Goal: Task Accomplishment & Management: Manage account settings

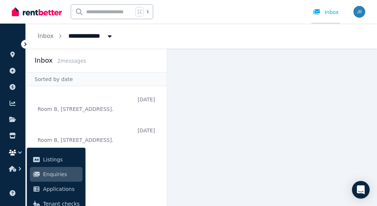
click at [331, 12] on div "Inbox" at bounding box center [326, 11] width 26 height 7
click at [324, 12] on div at bounding box center [319, 11] width 12 height 7
click at [13, 53] on icon at bounding box center [12, 55] width 7 height 6
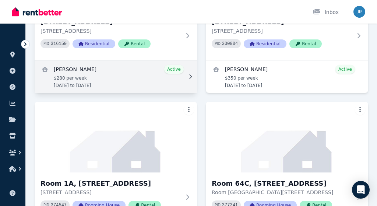
scroll to position [296, 0]
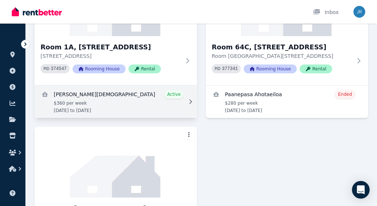
click at [137, 96] on link "View details for Sussan Naqshbandi" at bounding box center [116, 102] width 163 height 32
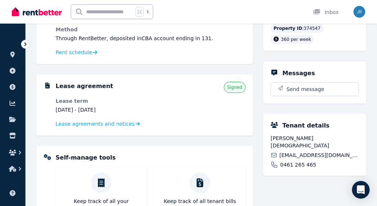
scroll to position [105, 0]
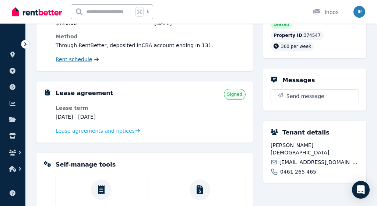
click at [87, 60] on span "Rent schedule" at bounding box center [74, 59] width 36 height 7
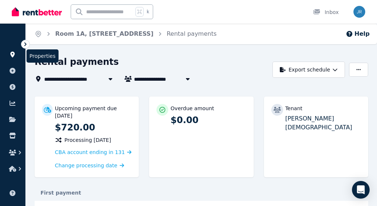
click at [11, 54] on icon at bounding box center [12, 55] width 4 height 6
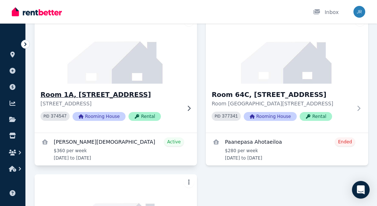
scroll to position [250, 0]
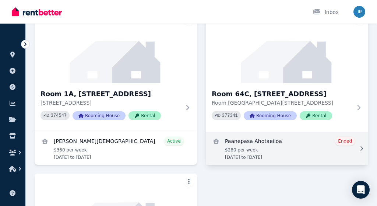
click at [278, 155] on link "View details for Paanepasa Ahotaeiloa" at bounding box center [287, 148] width 163 height 32
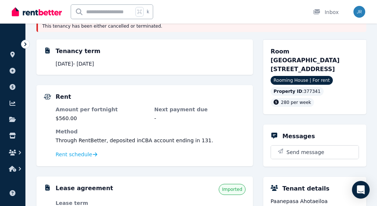
scroll to position [164, 0]
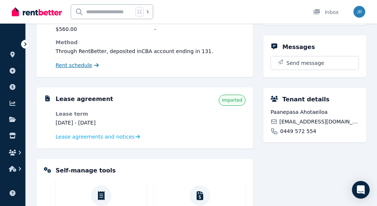
click at [90, 66] on link "Rent schedule" at bounding box center [77, 65] width 43 height 7
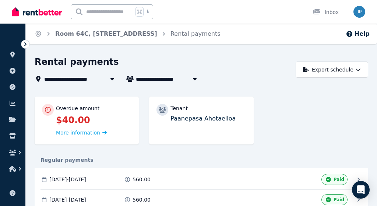
click at [213, 54] on div "**********" at bounding box center [188, 103] width 377 height 206
click at [146, 60] on div "Rental payments" at bounding box center [163, 63] width 257 height 14
click at [86, 34] on link "Room 64C, 64 Bedford St" at bounding box center [106, 33] width 102 height 7
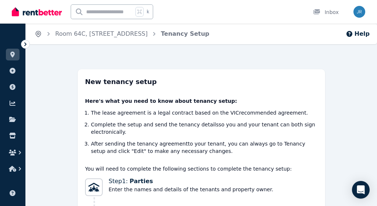
click at [38, 34] on icon "Breadcrumb" at bounding box center [39, 34] width 2 height 2
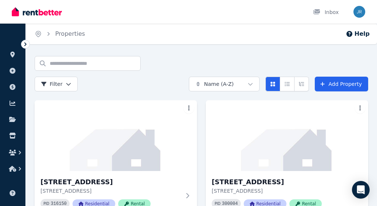
click at [189, 63] on div "Search properties Filter Name (A-Z) Add Property" at bounding box center [202, 73] width 334 height 35
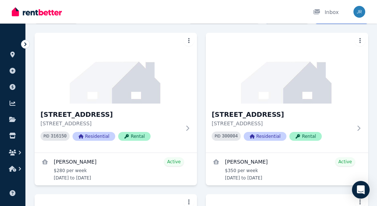
scroll to position [84, 0]
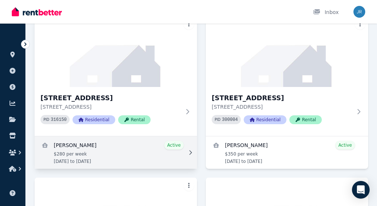
click at [115, 148] on link "View details for Sanjeev Gurumurthi" at bounding box center [116, 152] width 163 height 32
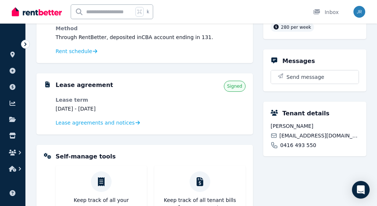
scroll to position [98, 0]
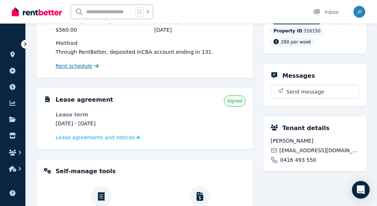
click at [82, 65] on span "Rent schedule" at bounding box center [74, 65] width 36 height 7
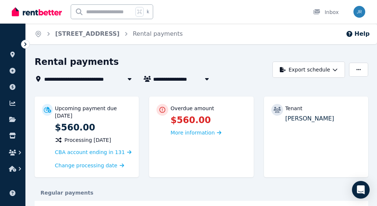
click at [206, 48] on div "**********" at bounding box center [188, 103] width 377 height 206
click at [14, 55] on icon at bounding box center [12, 55] width 4 height 6
